Goal: Transaction & Acquisition: Purchase product/service

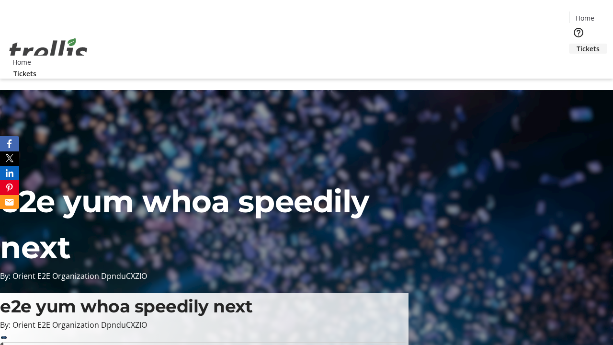
click at [577, 44] on span "Tickets" at bounding box center [588, 49] width 23 height 10
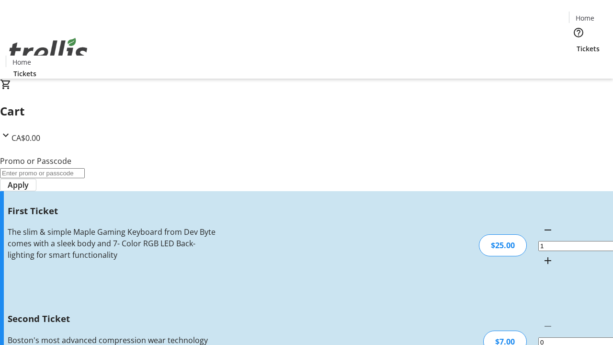
type input "2"
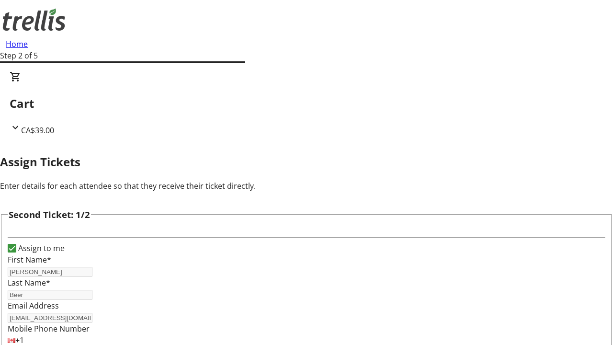
type input "[PERSON_NAME]"
type input "[PERSON_NAME][EMAIL_ADDRESS][DOMAIN_NAME]"
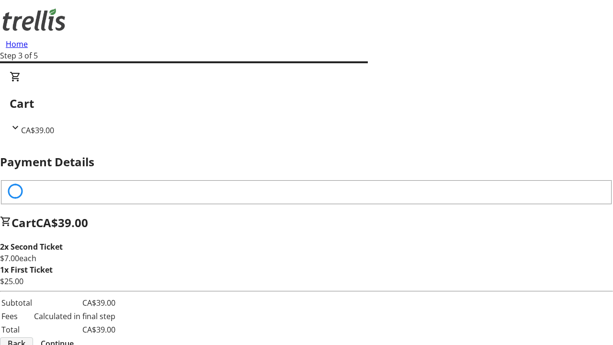
click at [25, 338] on span "Back" at bounding box center [17, 343] width 18 height 11
